Goal: Task Accomplishment & Management: Manage account settings

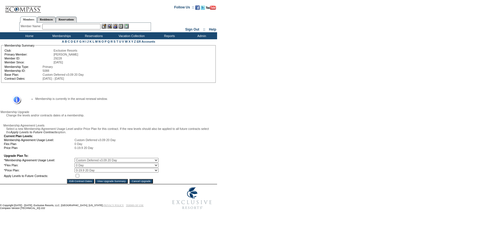
click at [84, 167] on select "0 Day 20 Day 10 Day" at bounding box center [117, 165] width 84 height 4
select select "21"
click at [79, 167] on select "0 Day 20 Day 10 Day" at bounding box center [117, 165] width 84 height 4
click at [79, 177] on input "checkbox" at bounding box center [78, 176] width 4 height 4
checkbox input "true"
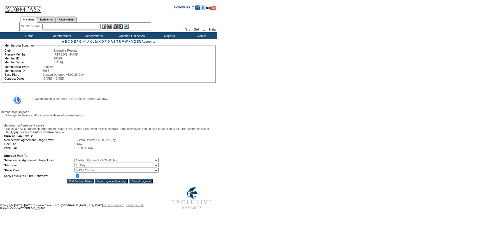
click at [106, 183] on input "View Upgrade Summary" at bounding box center [111, 181] width 33 height 4
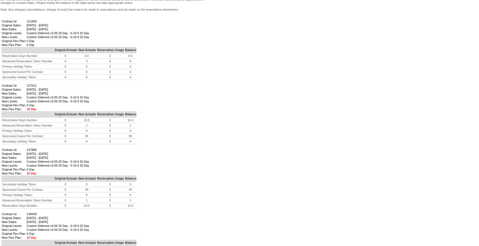
scroll to position [398, 0]
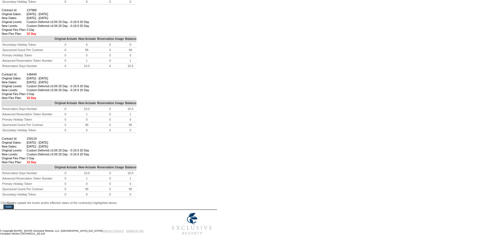
click at [14, 204] on input "Save" at bounding box center [8, 206] width 10 height 4
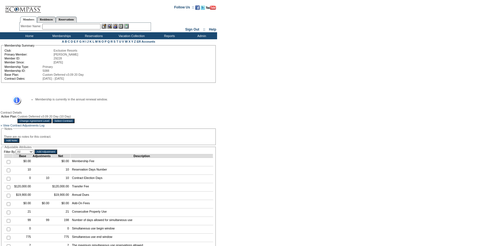
click at [204, 117] on div "Active Plan: Custom Deferred v3.09 20 Day (10 Day) Change Agreement Level Selec…" at bounding box center [109, 119] width 216 height 10
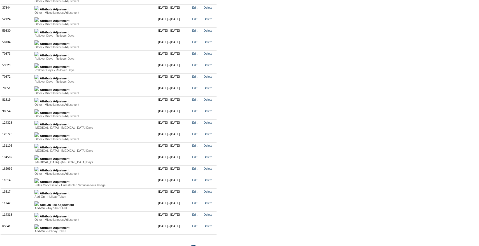
scroll to position [1230, 0]
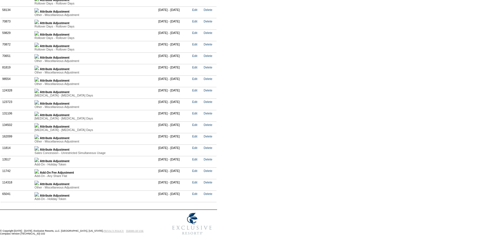
click at [39, 139] on img at bounding box center [36, 137] width 4 height 4
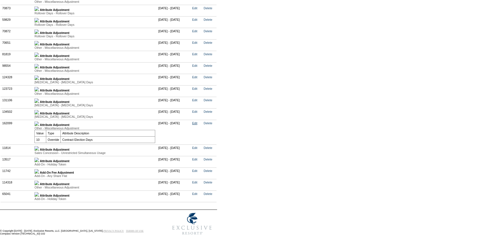
click at [197, 125] on link "Edit" at bounding box center [194, 122] width 5 height 3
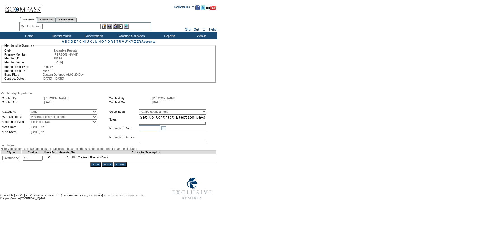
click at [122, 167] on input "Cancel" at bounding box center [120, 164] width 13 height 4
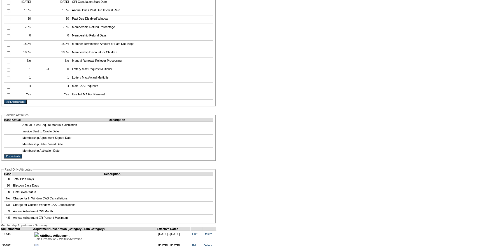
scroll to position [1210, 0]
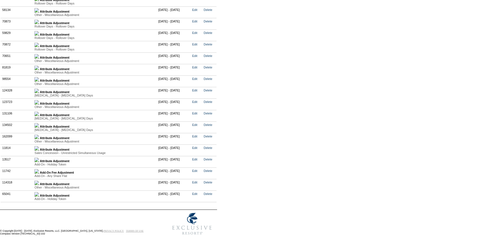
click at [69, 143] on div "Other - Miscellaneous Adjustment" at bounding box center [94, 141] width 121 height 3
click at [39, 139] on img at bounding box center [36, 137] width 4 height 4
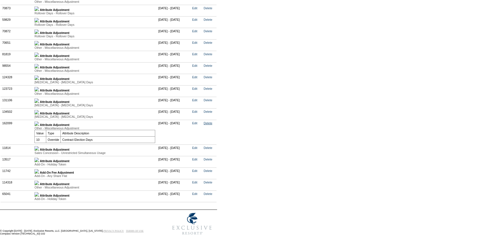
click at [213, 125] on link "Delete" at bounding box center [208, 122] width 9 height 3
